Goal: Navigation & Orientation: Understand site structure

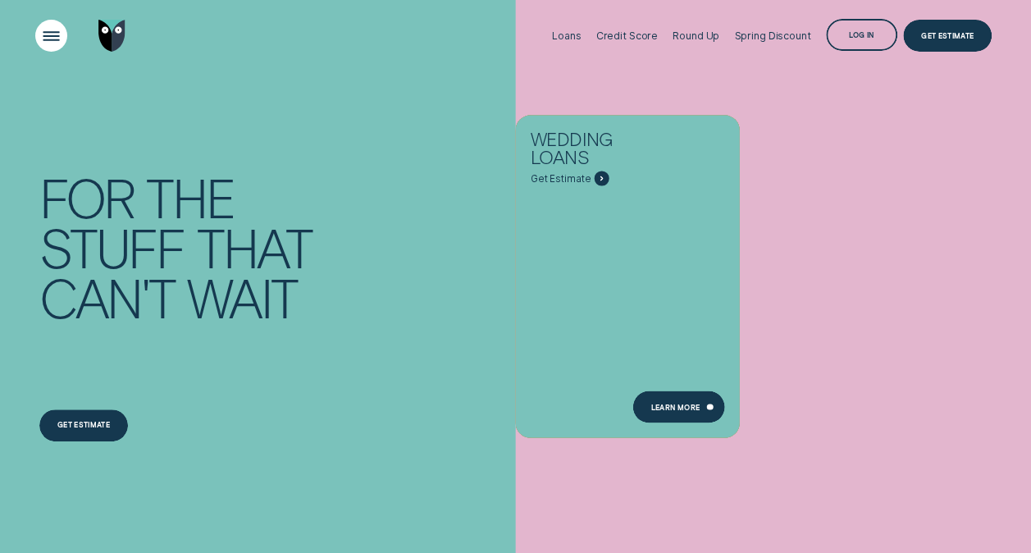
click at [43, 34] on div "Open Menu" at bounding box center [52, 36] width 46 height 46
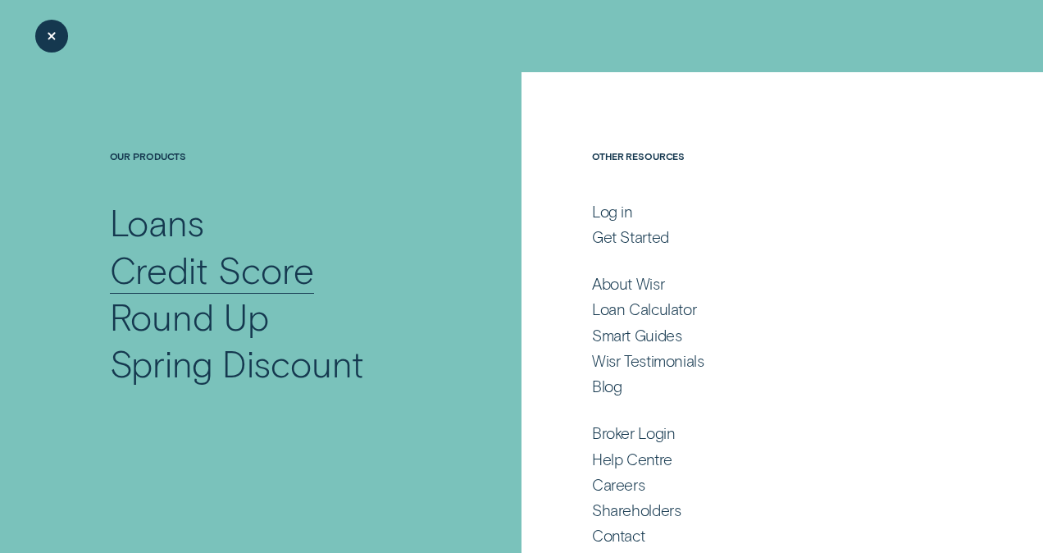
click at [280, 256] on div "Credit Score" at bounding box center [212, 269] width 204 height 47
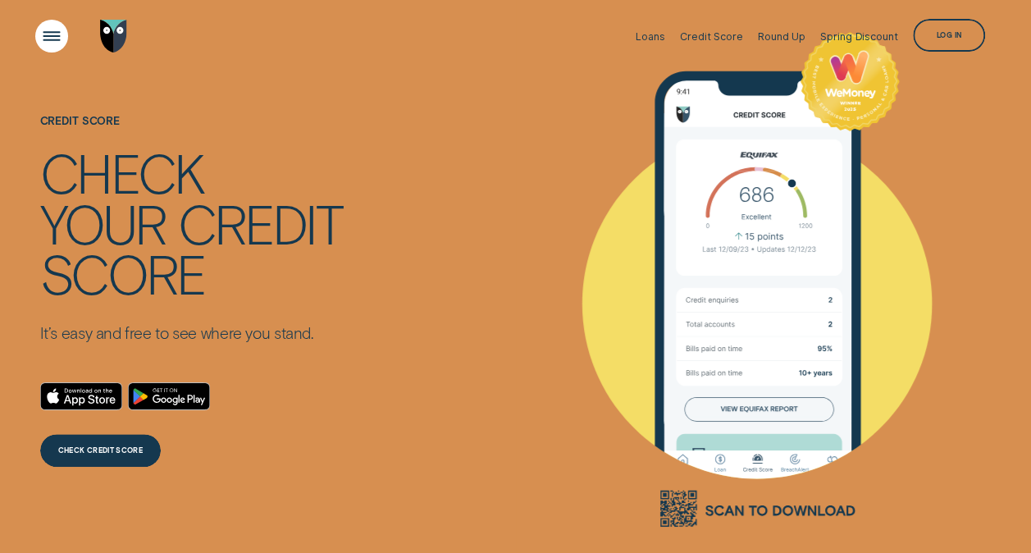
click at [41, 30] on div "Open Menu" at bounding box center [52, 36] width 46 height 46
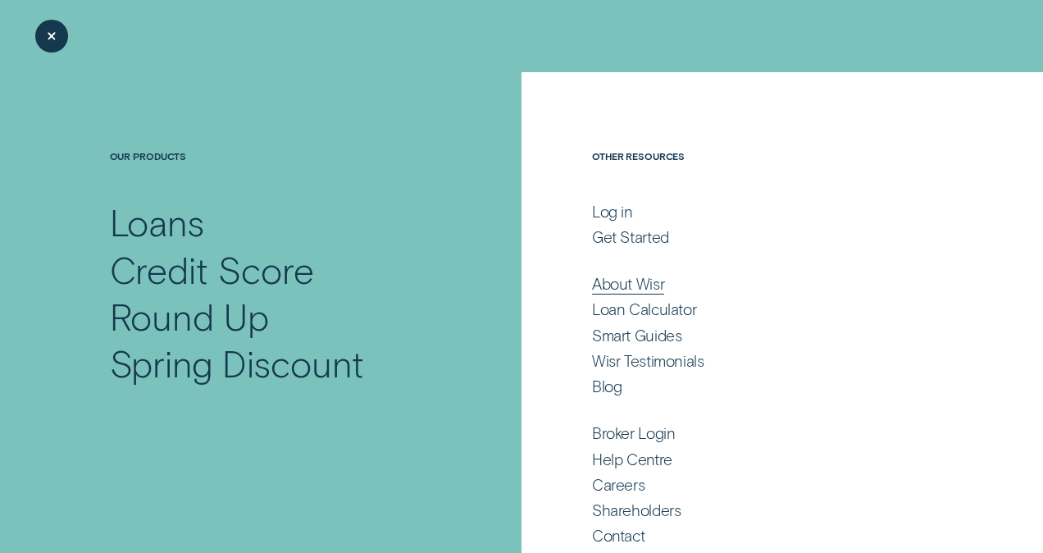
click at [644, 288] on div "About Wisr" at bounding box center [628, 284] width 72 height 20
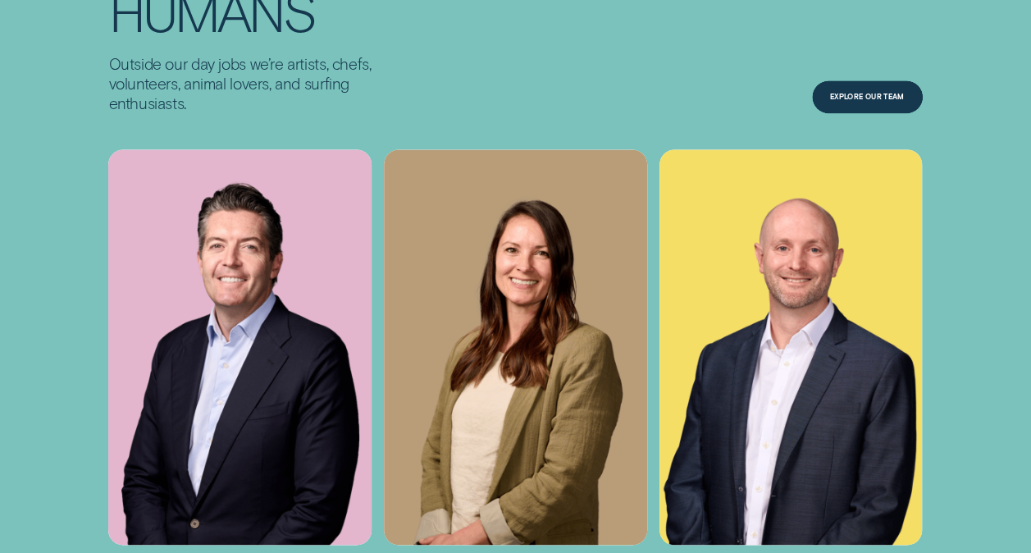
scroll to position [4156, 0]
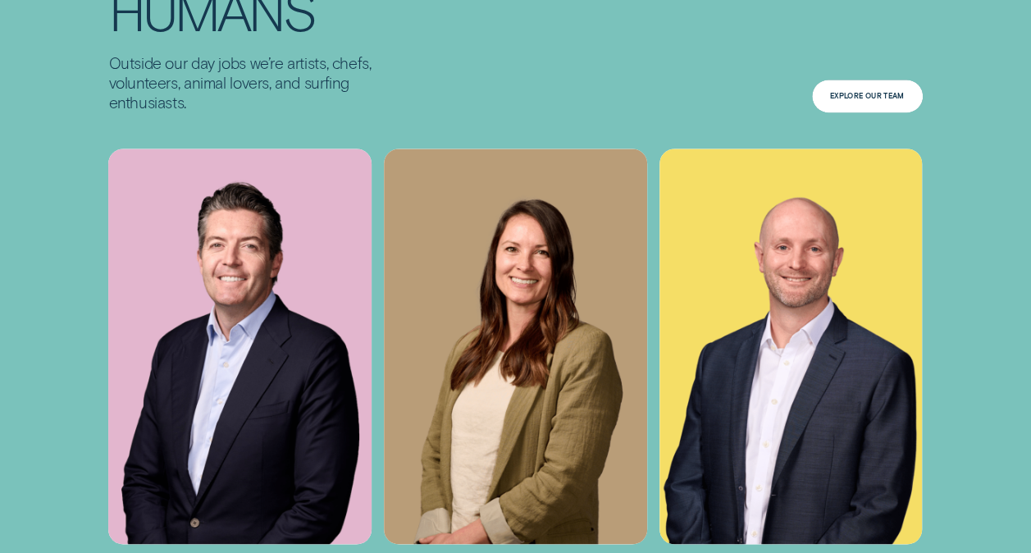
click at [865, 99] on div "Explore Our Team" at bounding box center [867, 96] width 75 height 7
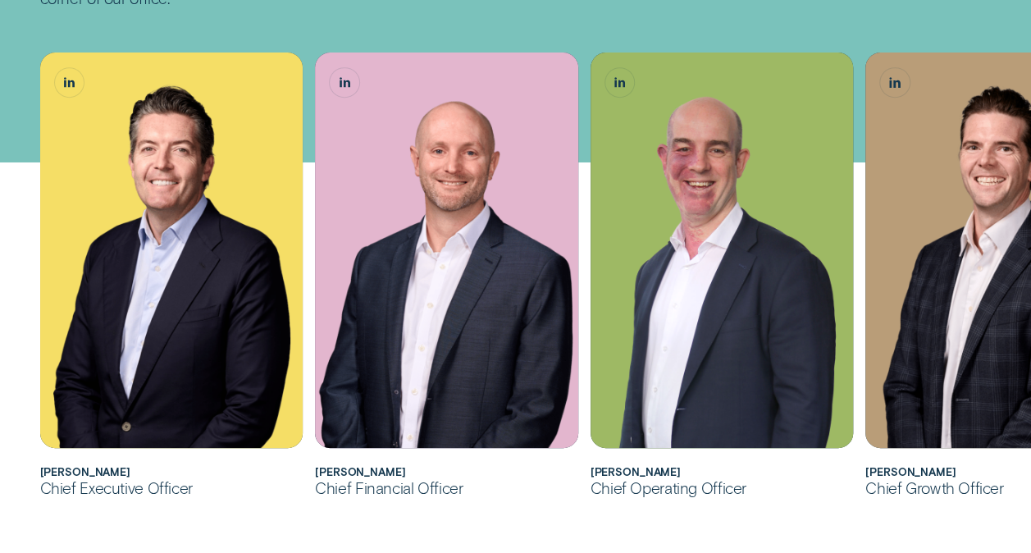
scroll to position [323, 0]
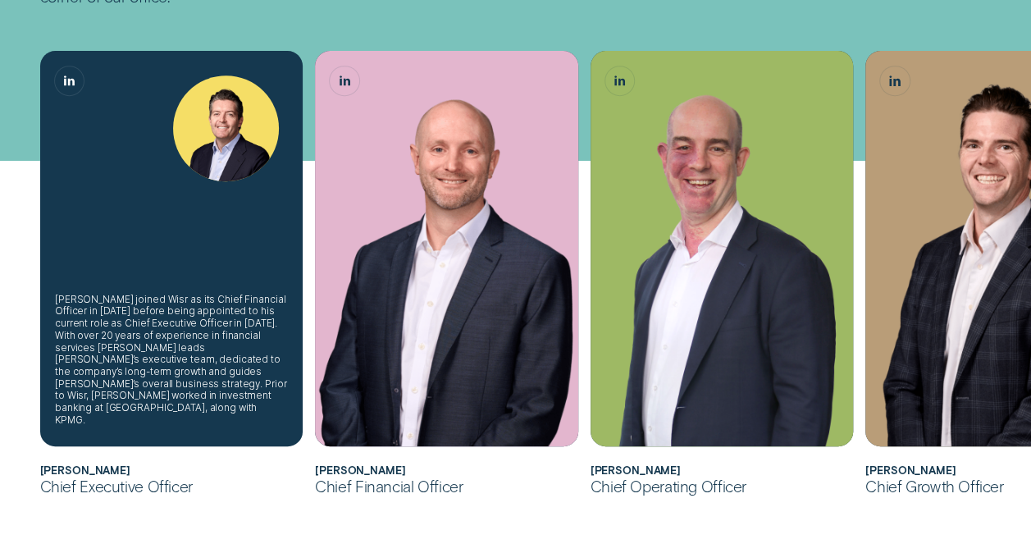
click at [245, 392] on div "[PERSON_NAME] joined Wisr as its Chief Financial Officer in [DATE] before being…" at bounding box center [171, 360] width 233 height 133
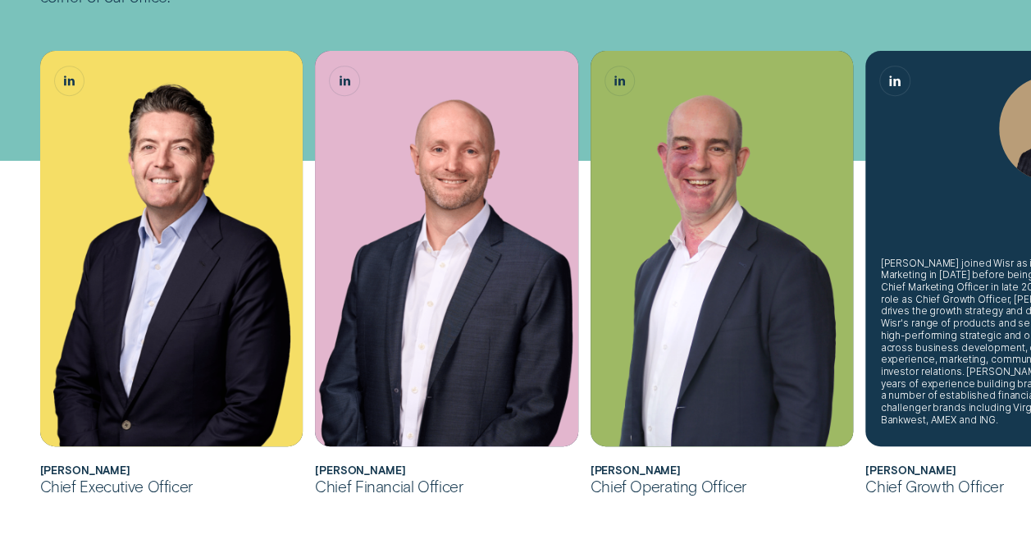
scroll to position [655, 0]
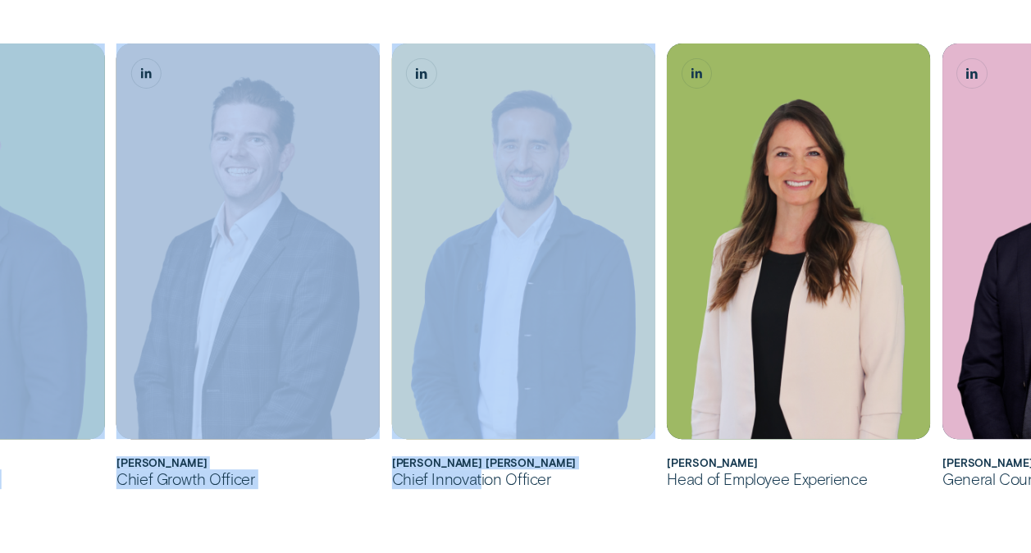
drag, startPoint x: 974, startPoint y: 509, endPoint x: 478, endPoint y: 469, distance: 497.0
click at [478, 469] on div "[PERSON_NAME] joined Wisr as its Chief Financial Officer in [DATE] before being…" at bounding box center [515, 224] width 1031 height 1082
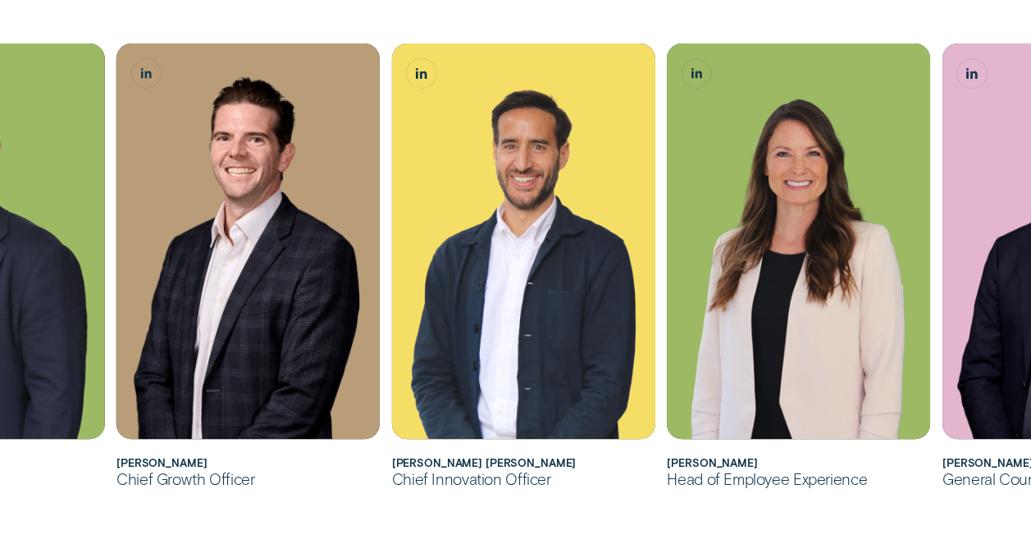
click at [331, 520] on div "[PERSON_NAME] joined Wisr as its Chief Financial Officer in [DATE] before being…" at bounding box center [515, 224] width 1031 height 1082
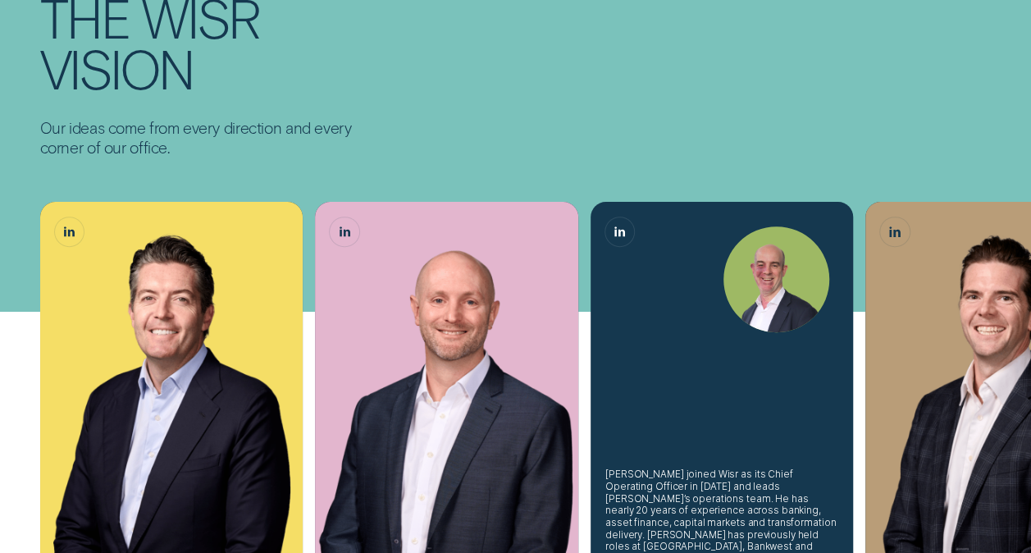
scroll to position [0, 0]
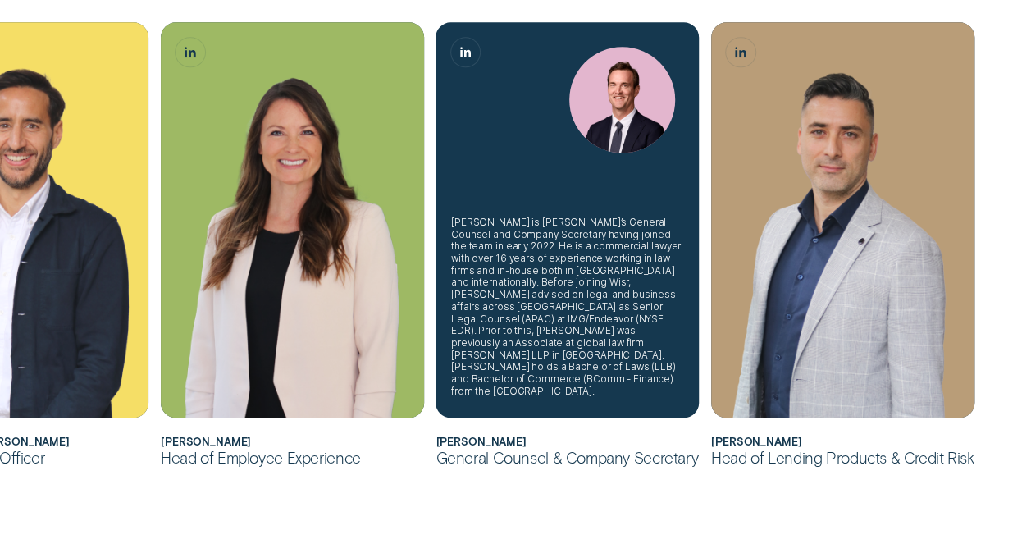
click at [666, 349] on div "[PERSON_NAME] is [PERSON_NAME]’s General Counsel and Company Secretary having j…" at bounding box center [567, 307] width 233 height 181
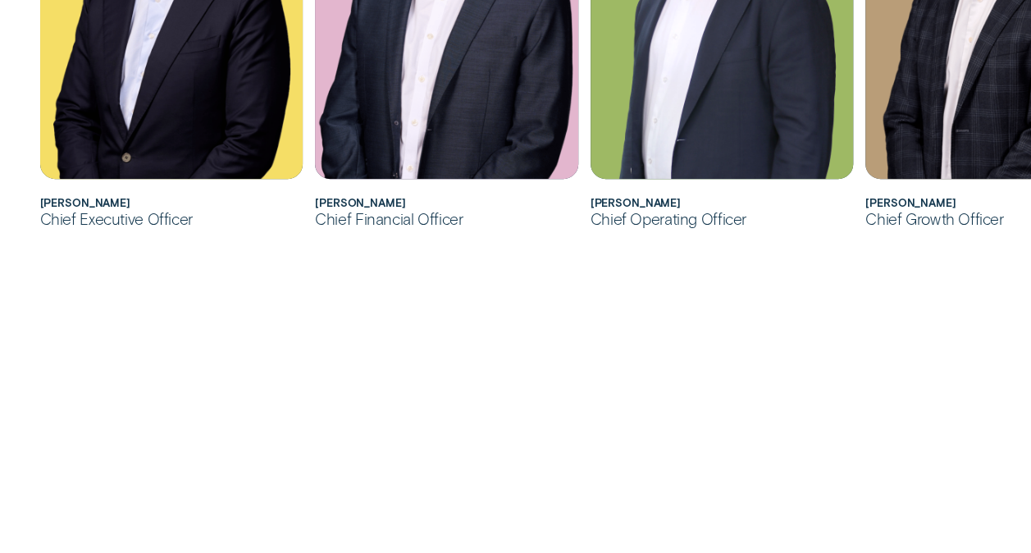
scroll to position [654, 0]
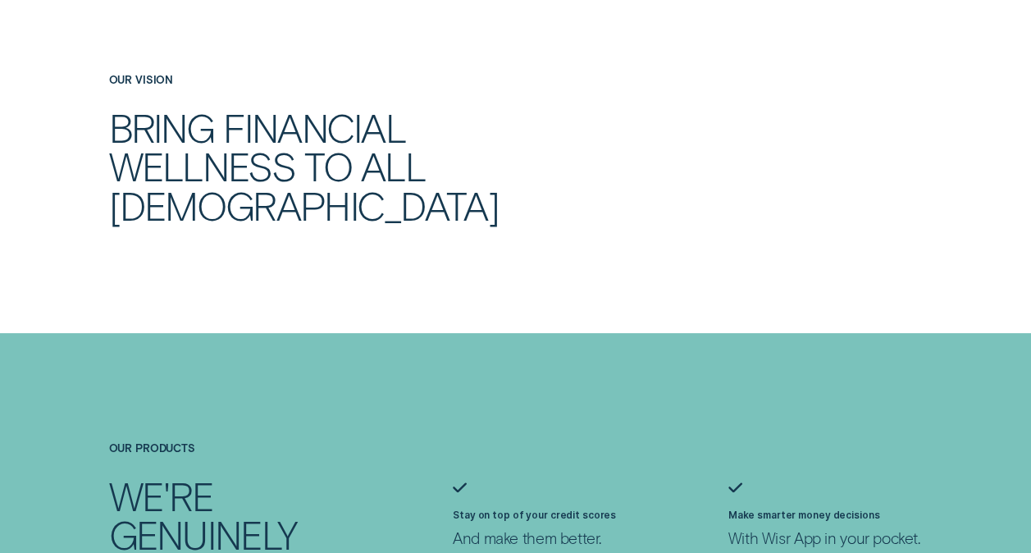
scroll to position [4156, 0]
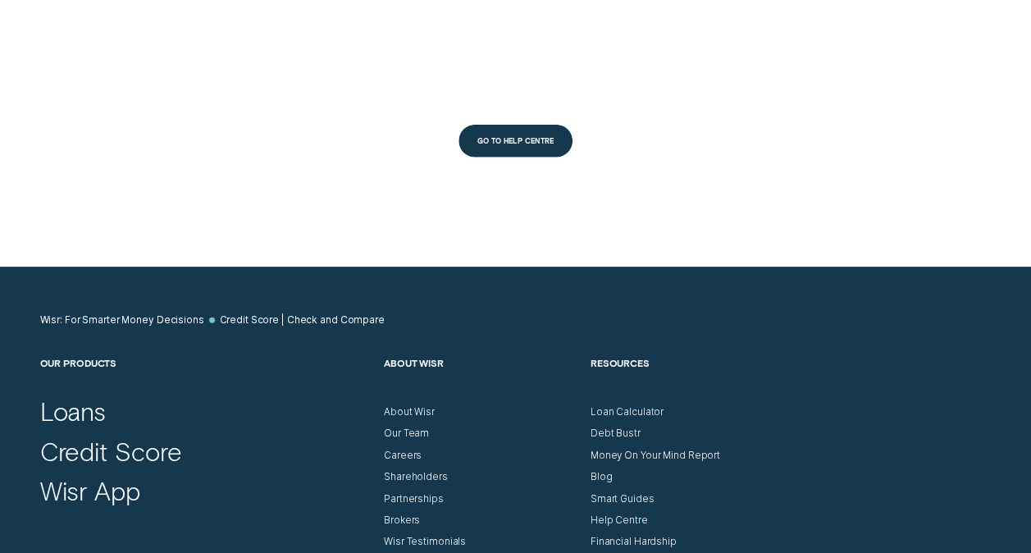
scroll to position [5678, 0]
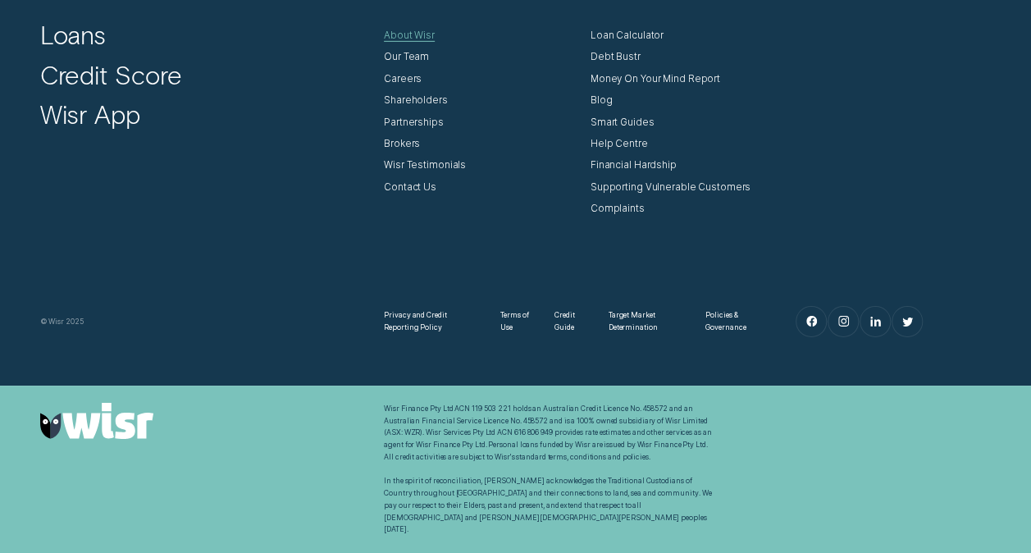
click at [408, 42] on div "About Wisr" at bounding box center [409, 36] width 51 height 12
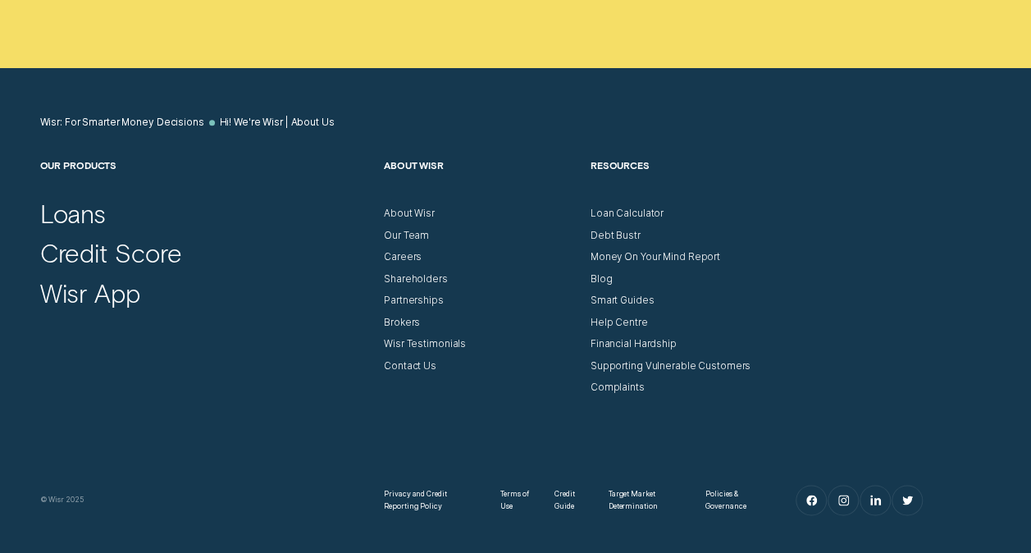
scroll to position [7222, 0]
